Goal: Task Accomplishment & Management: Manage account settings

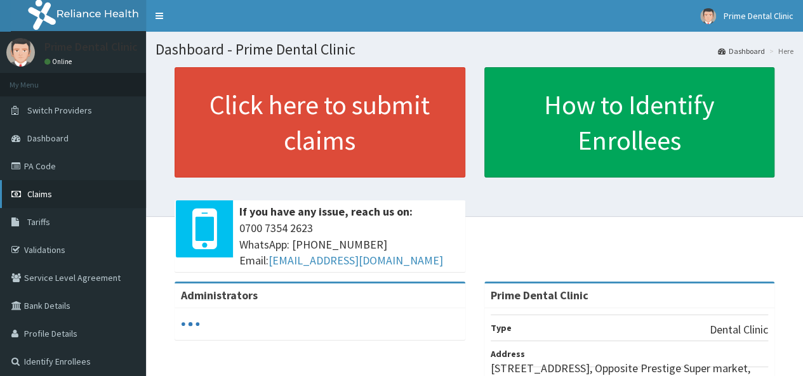
click at [50, 196] on span "Claims" at bounding box center [39, 194] width 25 height 11
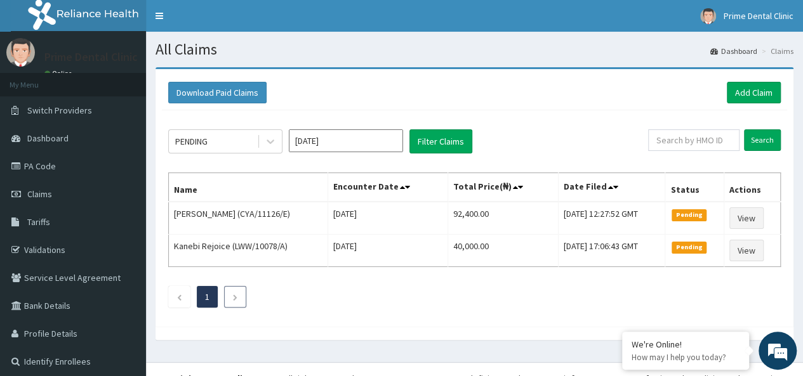
click at [238, 303] on li at bounding box center [235, 297] width 22 height 22
click at [173, 295] on li at bounding box center [179, 297] width 22 height 22
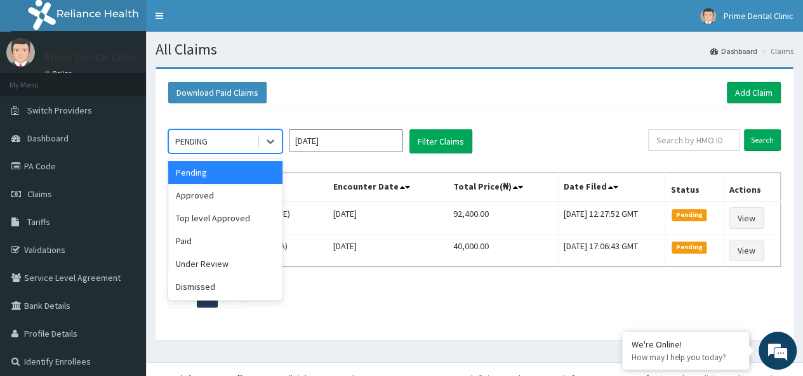
click at [246, 143] on div "PENDING" at bounding box center [213, 141] width 88 height 20
click at [215, 194] on div "Approved" at bounding box center [225, 195] width 114 height 23
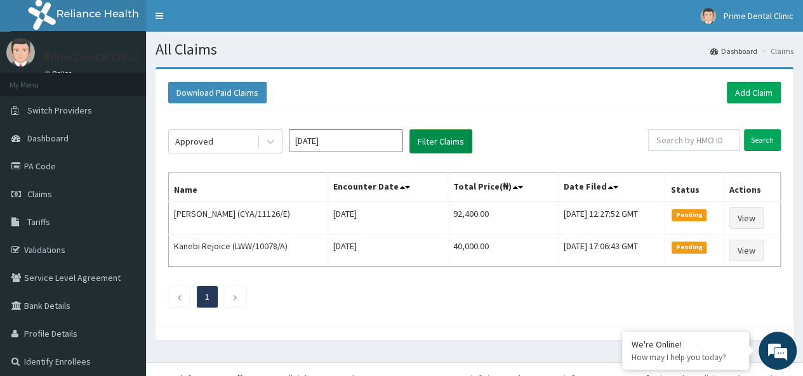
click at [438, 139] on button "Filter Claims" at bounding box center [440, 142] width 63 height 24
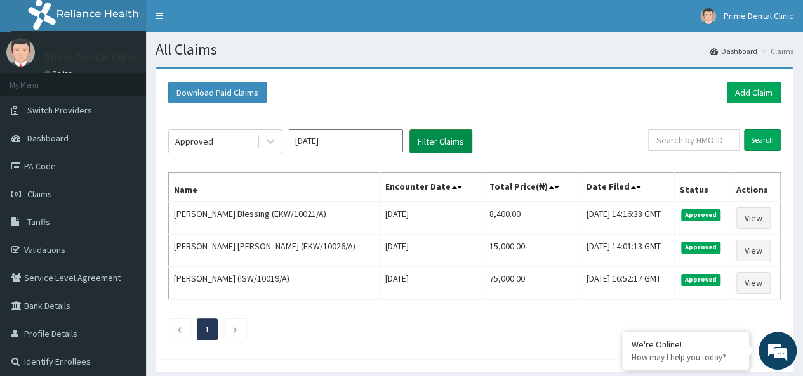
click at [438, 139] on button "Filter Claims" at bounding box center [440, 142] width 63 height 24
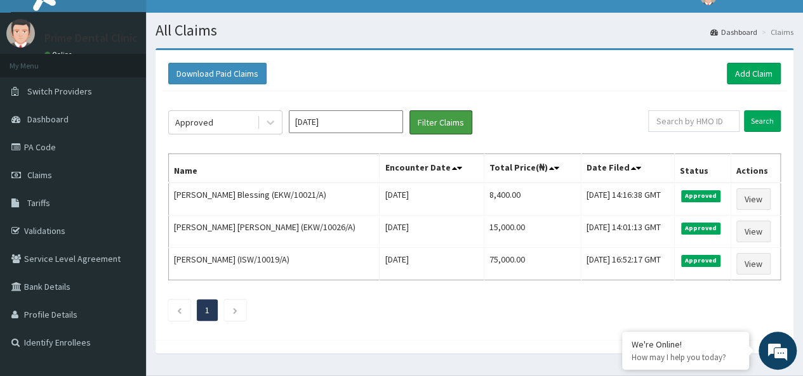
scroll to position [18, 0]
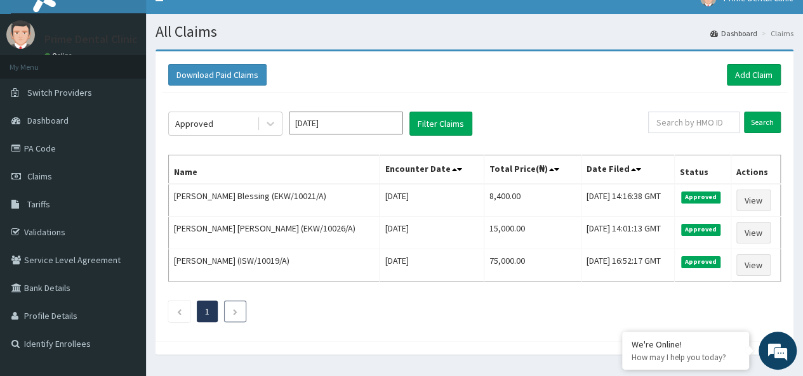
click at [236, 312] on icon "Next page" at bounding box center [235, 313] width 6 height 8
click at [188, 313] on li at bounding box center [179, 312] width 22 height 22
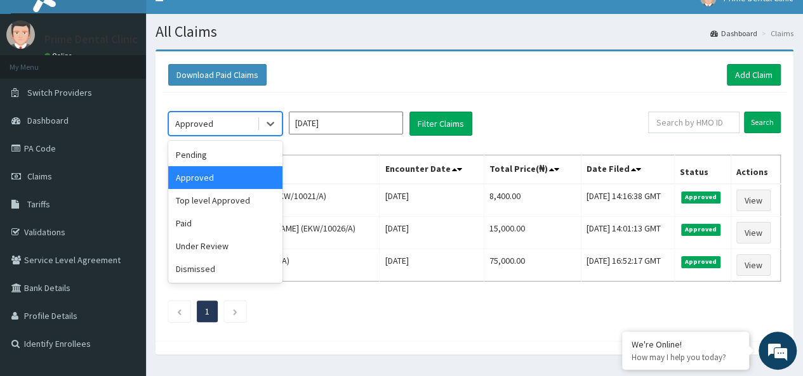
click at [227, 124] on div "Approved" at bounding box center [213, 124] width 88 height 20
click at [399, 343] on div at bounding box center [475, 348] width 638 height 13
click at [229, 125] on div "Approved" at bounding box center [213, 124] width 88 height 20
click at [234, 269] on div "Dismissed" at bounding box center [225, 269] width 114 height 23
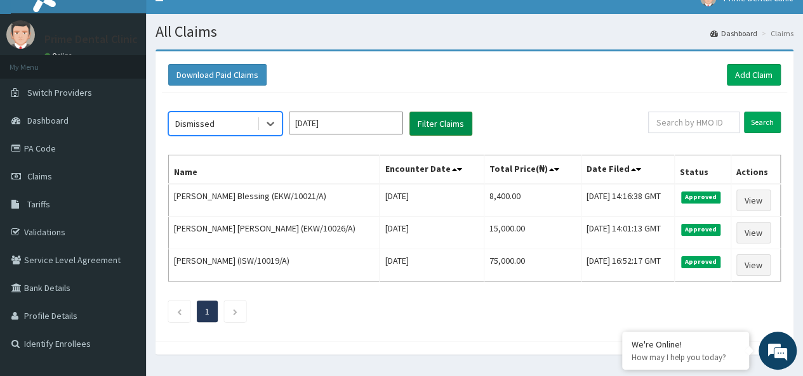
click at [427, 124] on button "Filter Claims" at bounding box center [440, 124] width 63 height 24
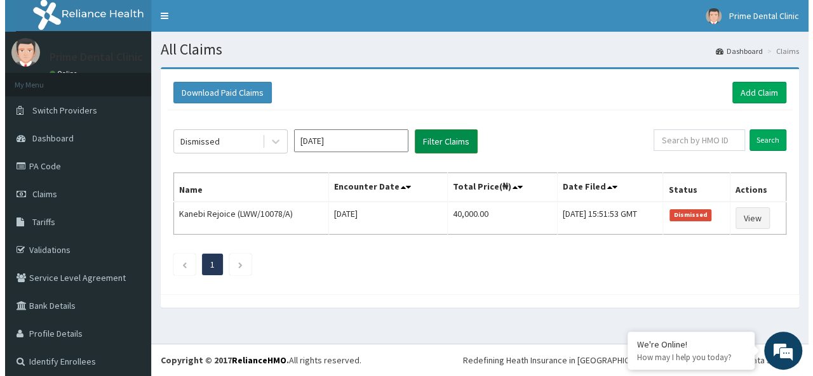
scroll to position [0, 0]
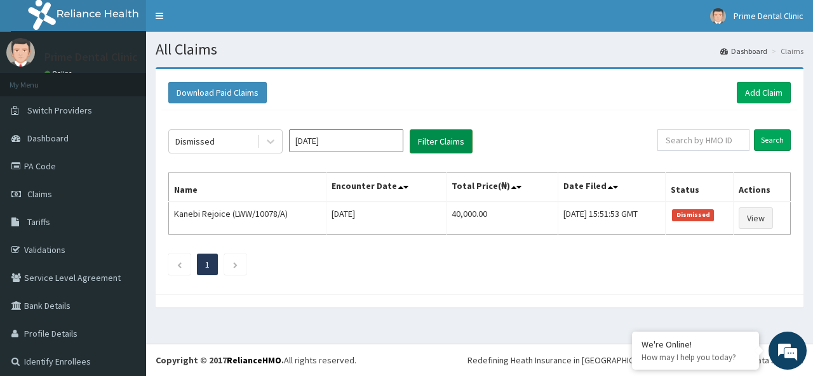
click at [427, 124] on div "Dismissed Aug 2025 Filter Claims Search Name Encounter Date Total Price(₦) Date…" at bounding box center [479, 199] width 635 height 178
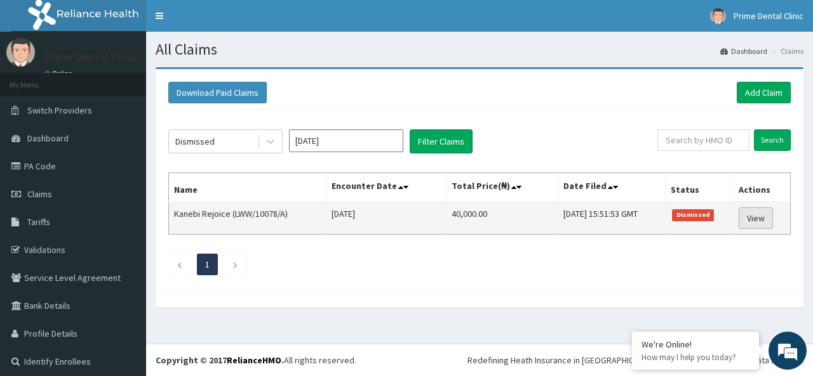
click at [746, 219] on link "View" at bounding box center [755, 219] width 34 height 22
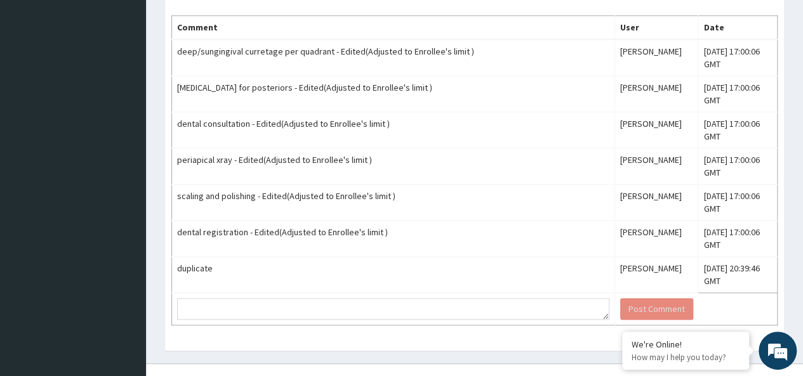
drag, startPoint x: 808, startPoint y: 42, endPoint x: 804, endPoint y: 279, distance: 237.5
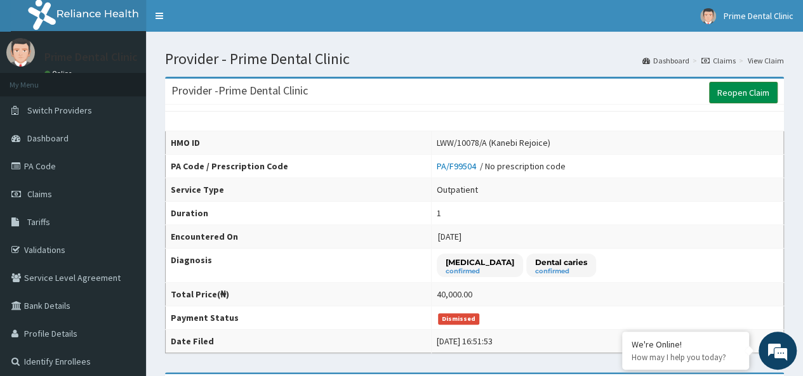
click at [729, 97] on link "Reopen Claim" at bounding box center [743, 93] width 69 height 22
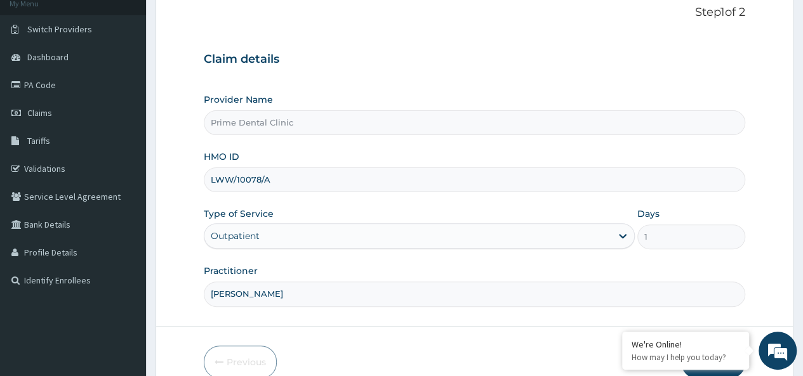
scroll to position [142, 0]
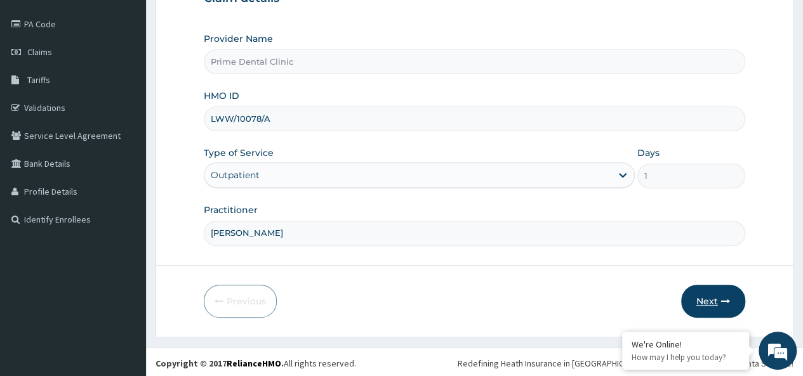
click at [709, 294] on button "Next" at bounding box center [713, 301] width 64 height 33
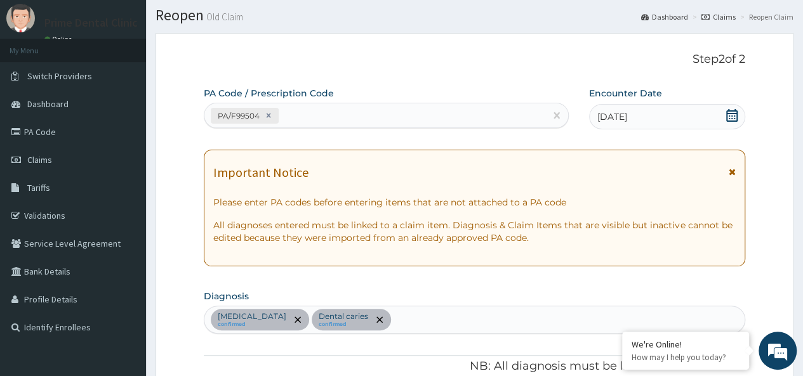
scroll to position [0, 0]
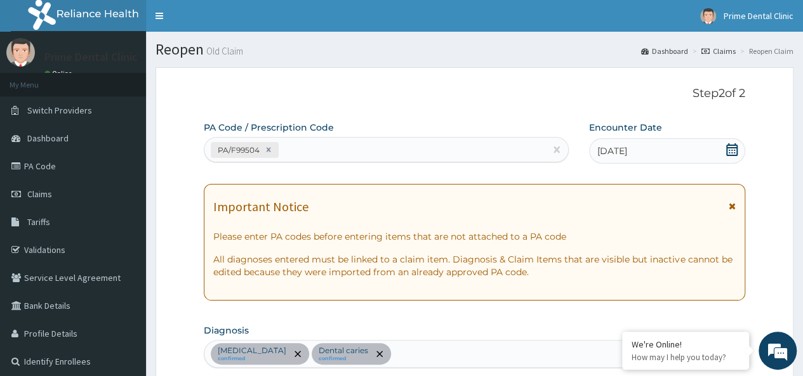
click at [733, 204] on icon at bounding box center [732, 206] width 7 height 9
